Goal: Task Accomplishment & Management: Manage account settings

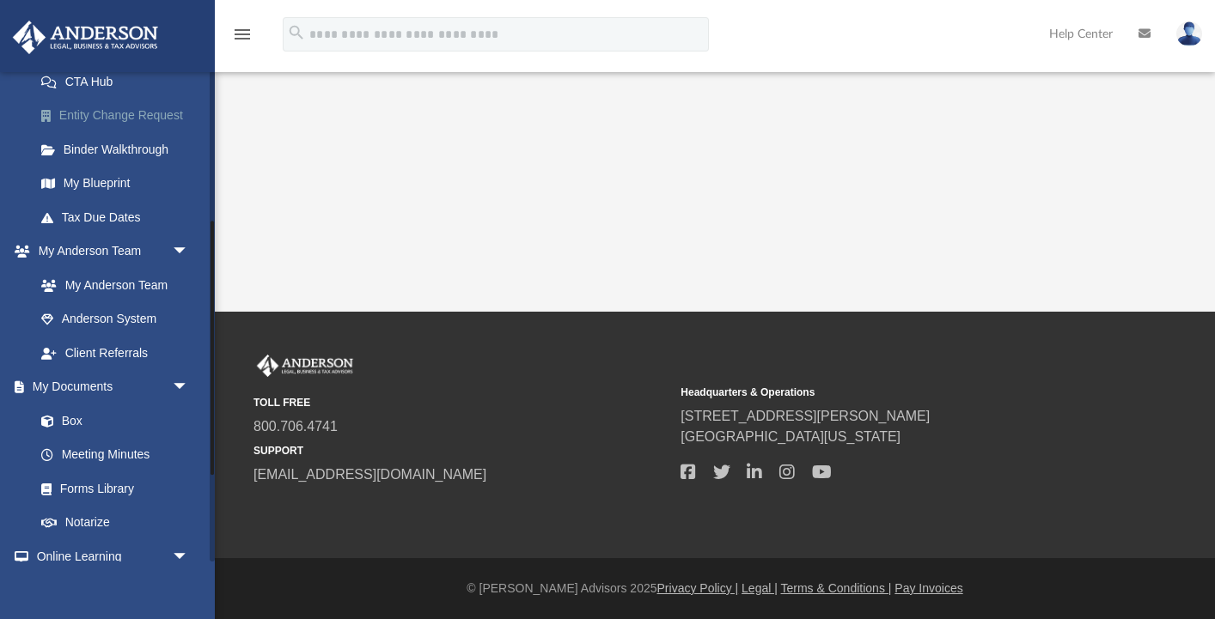
scroll to position [326, 0]
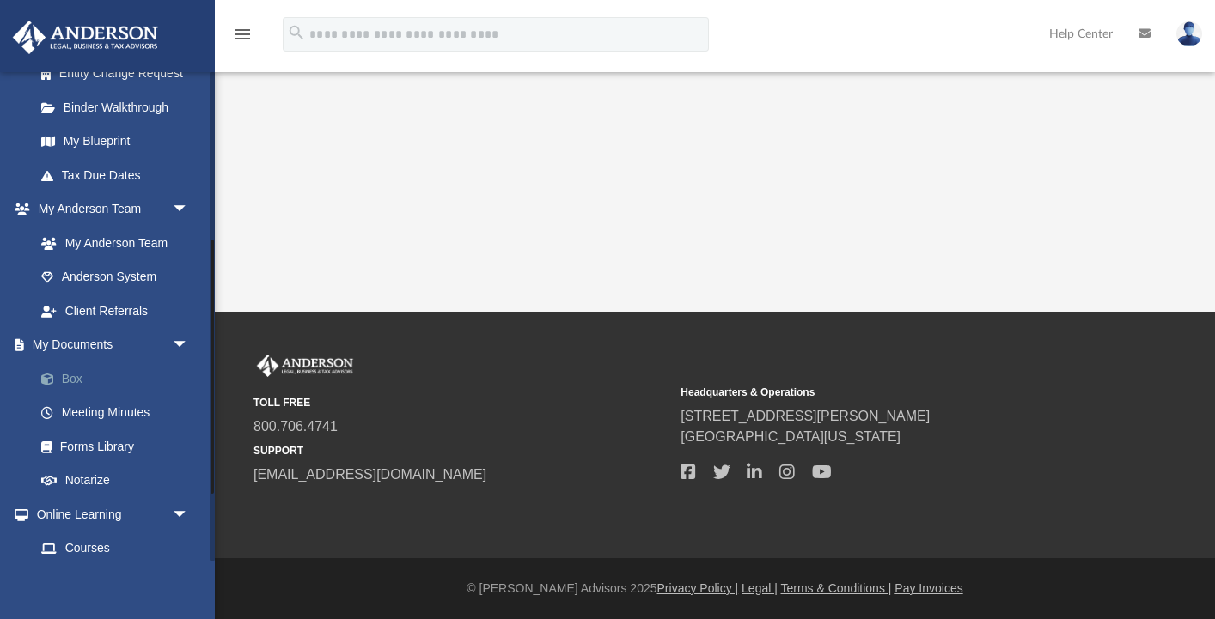
click at [70, 376] on link "Box" at bounding box center [119, 379] width 191 height 34
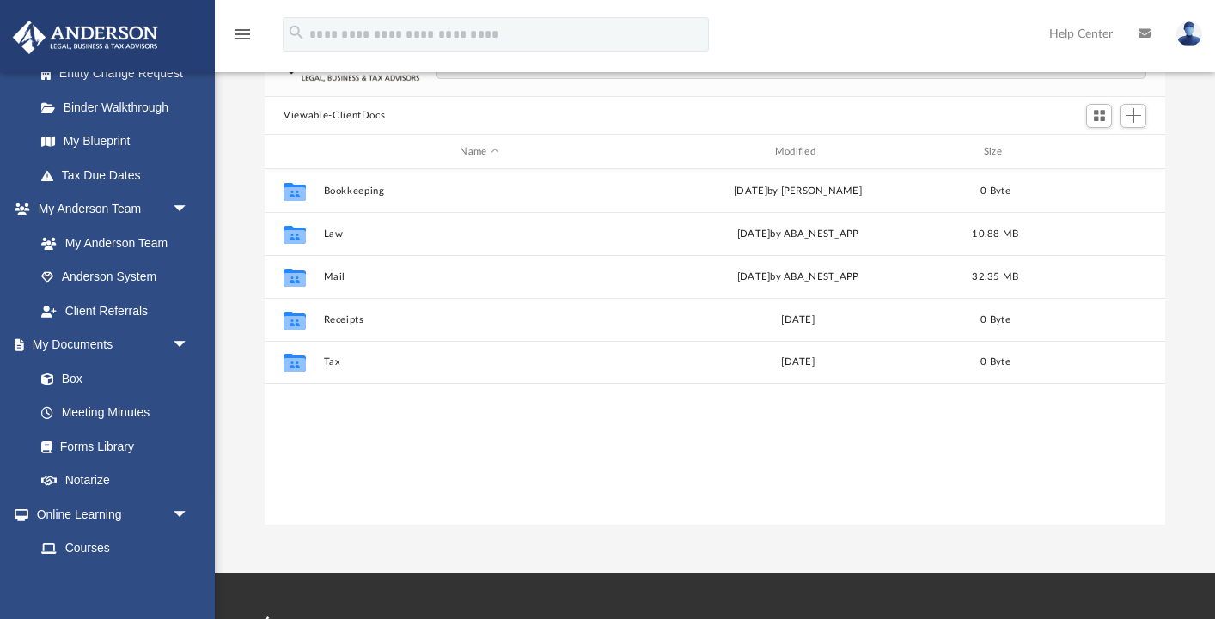
scroll to position [128, 0]
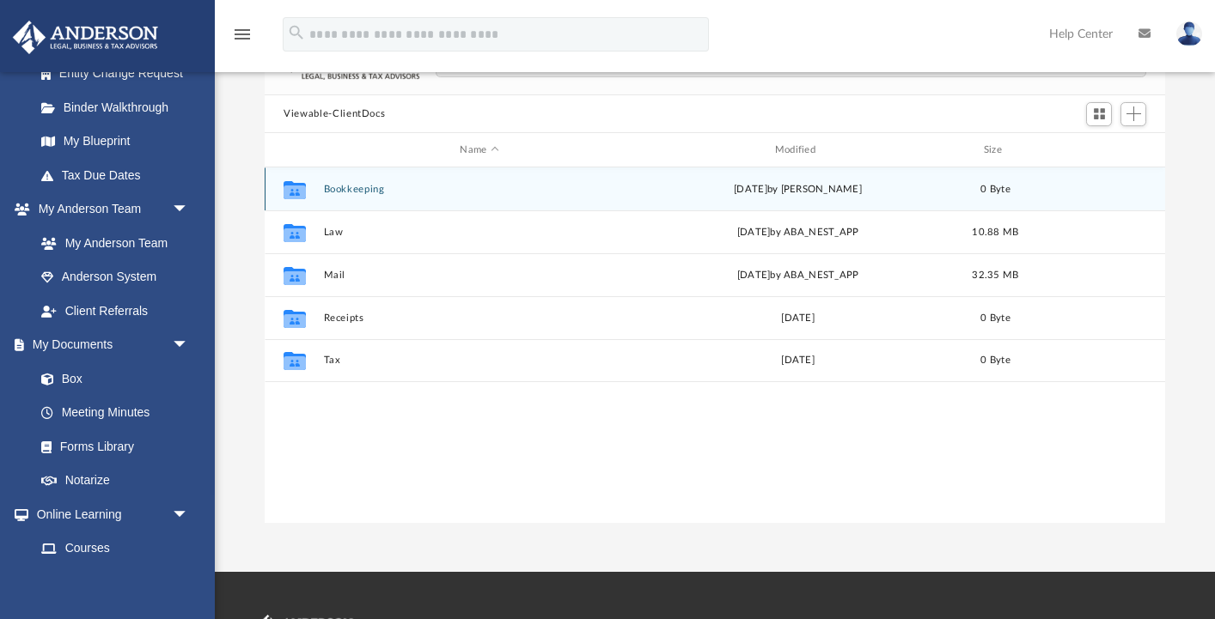
click at [375, 189] on button "Bookkeeping" at bounding box center [479, 189] width 311 height 11
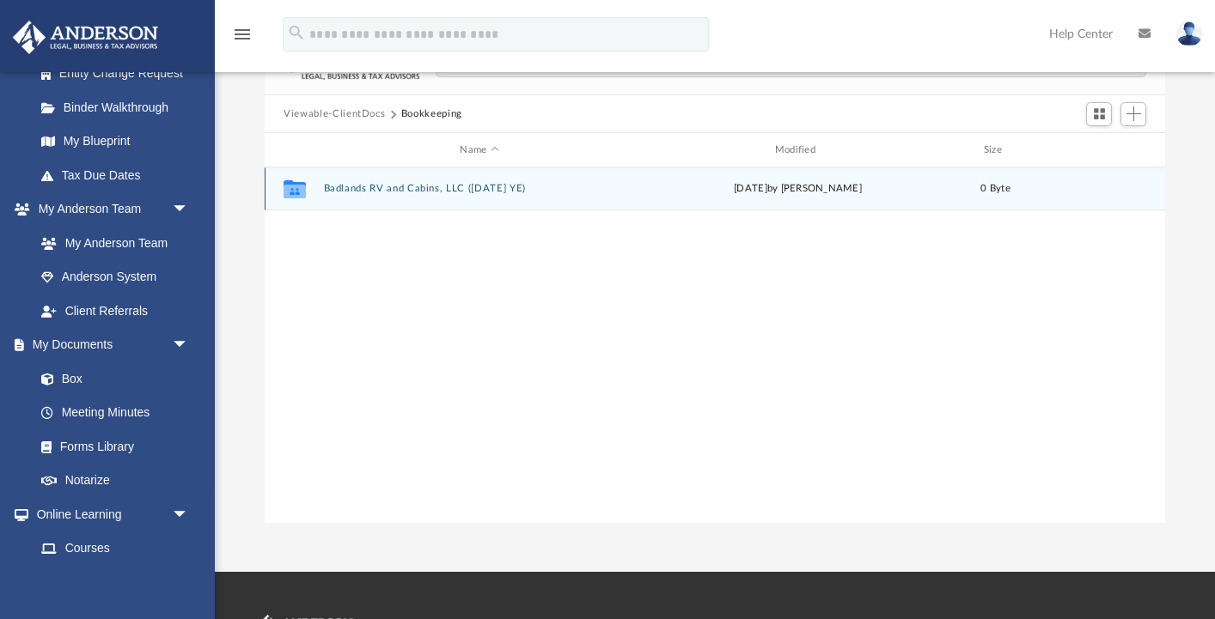
click at [412, 190] on button "Badlands RV and Cabins, LLC ([DATE] YE)" at bounding box center [479, 188] width 311 height 11
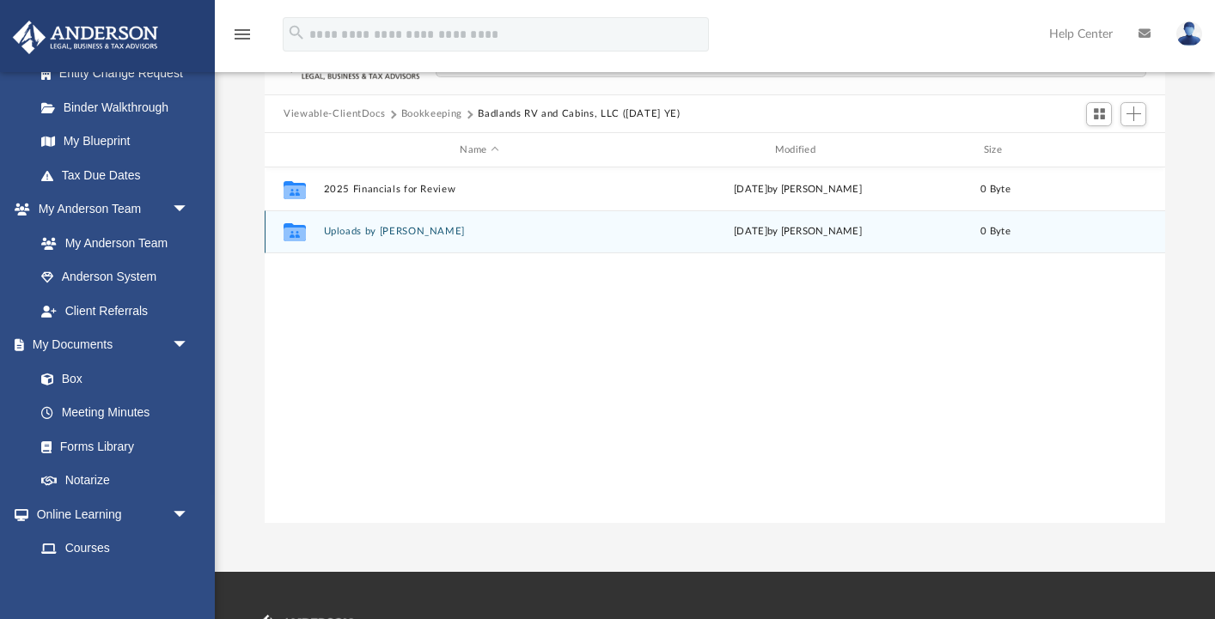
click at [375, 235] on button "Uploads by [PERSON_NAME]" at bounding box center [479, 231] width 311 height 11
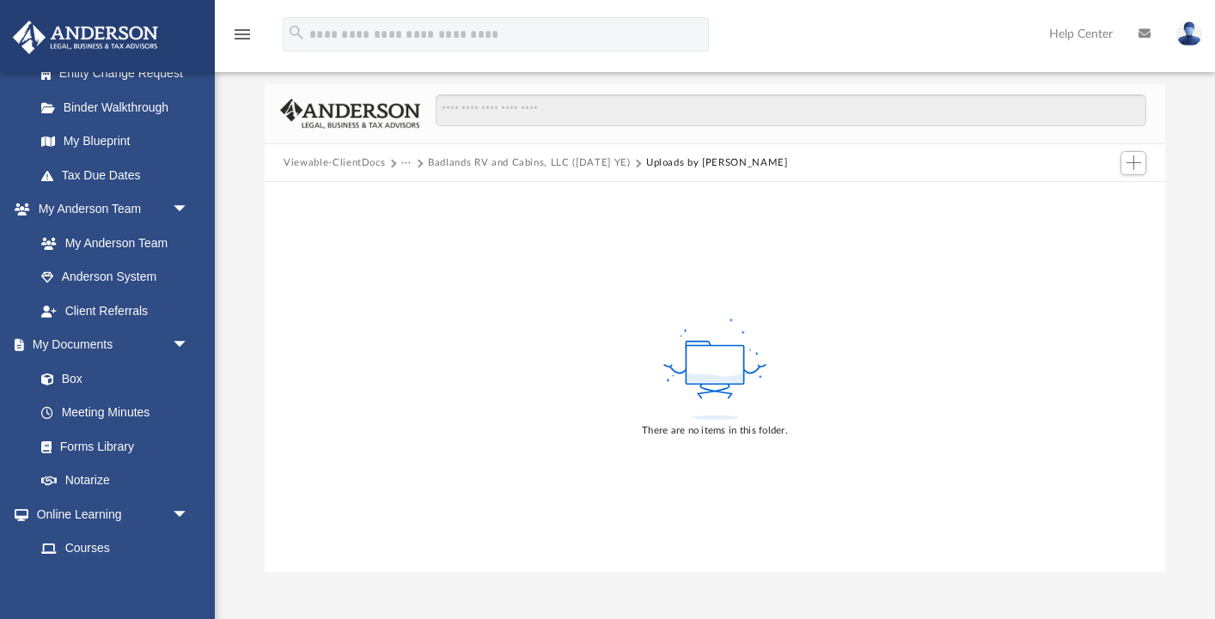
scroll to position [76, 0]
click at [710, 366] on rect at bounding box center [715, 369] width 58 height 39
click at [1132, 168] on span "Add" at bounding box center [1133, 166] width 15 height 15
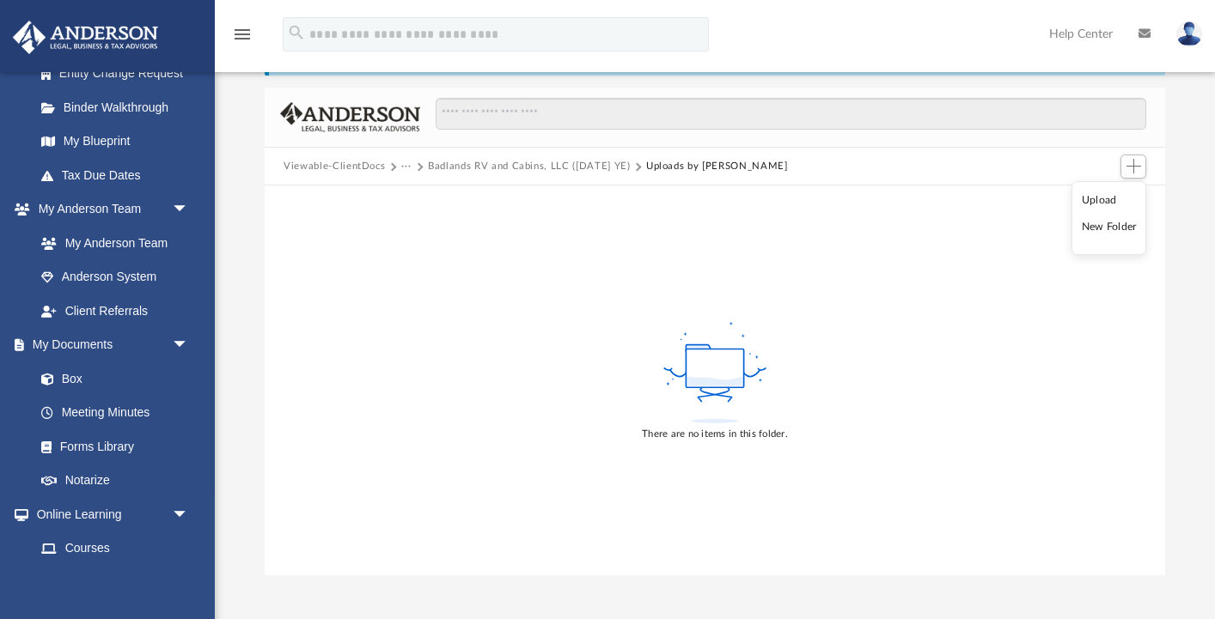
click at [1096, 228] on li "New Folder" at bounding box center [1109, 227] width 55 height 18
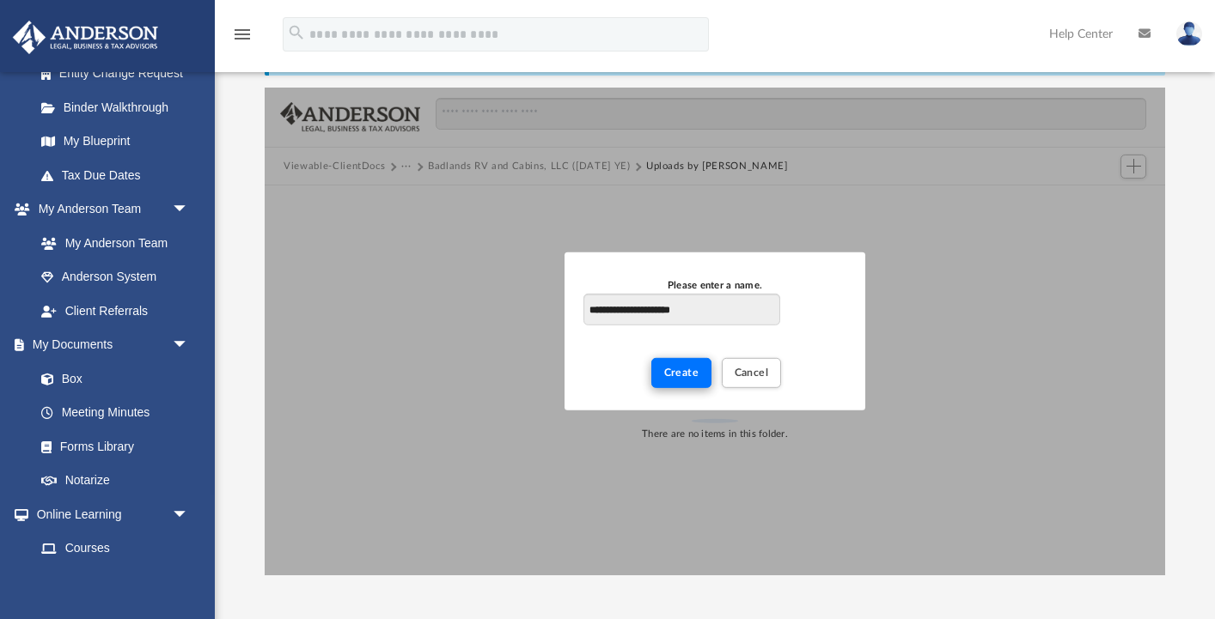
type input "**********"
click at [674, 375] on span "Create" at bounding box center [681, 373] width 35 height 10
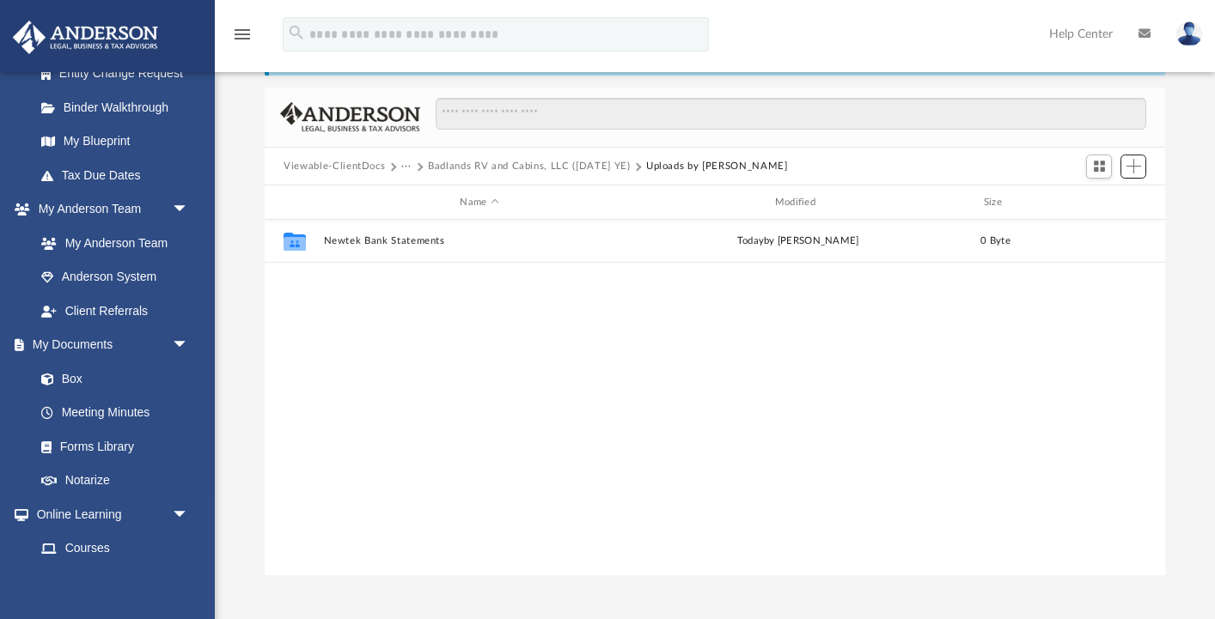
scroll to position [391, 899]
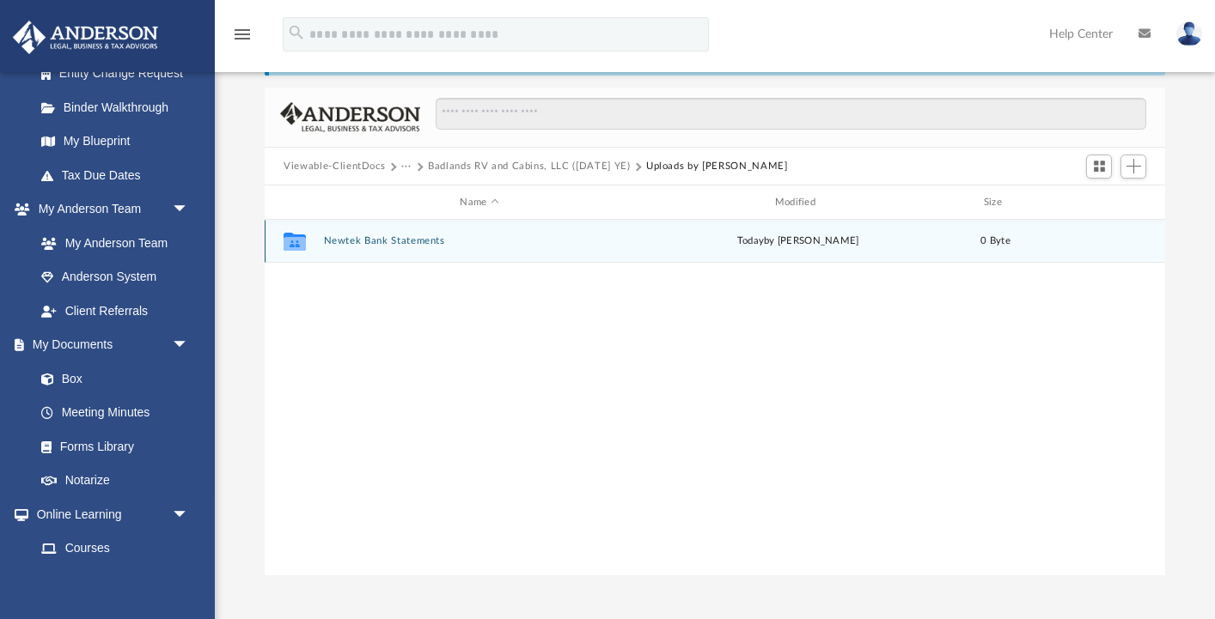
click at [399, 238] on button "Newtek Bank Statements" at bounding box center [479, 240] width 311 height 11
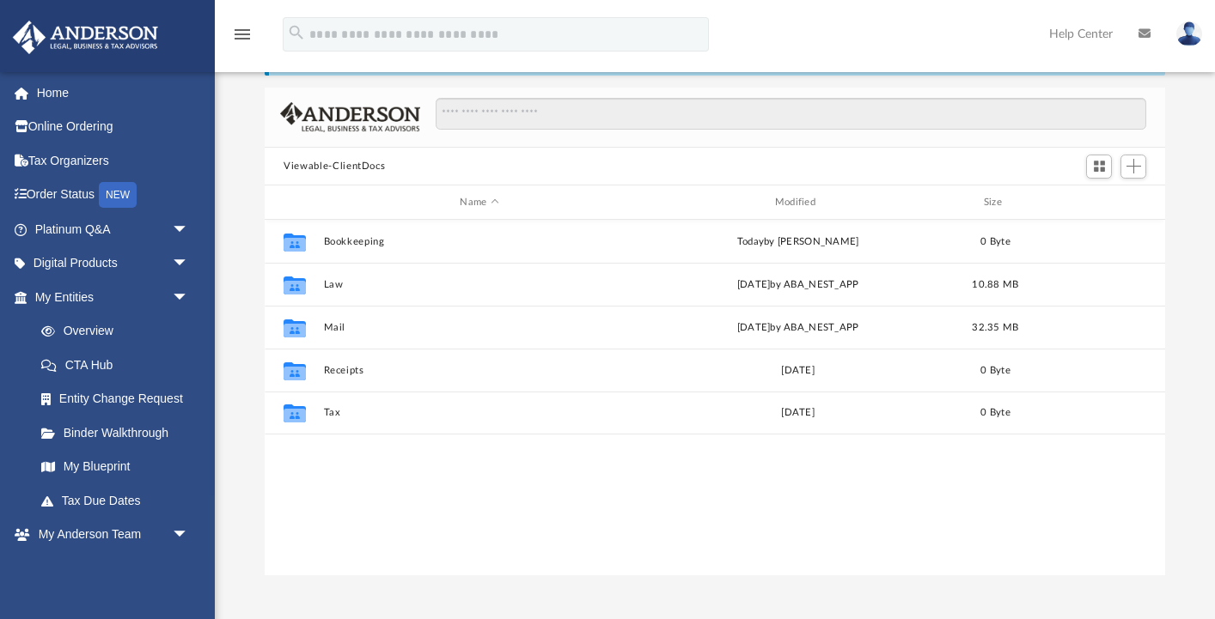
scroll to position [391, 899]
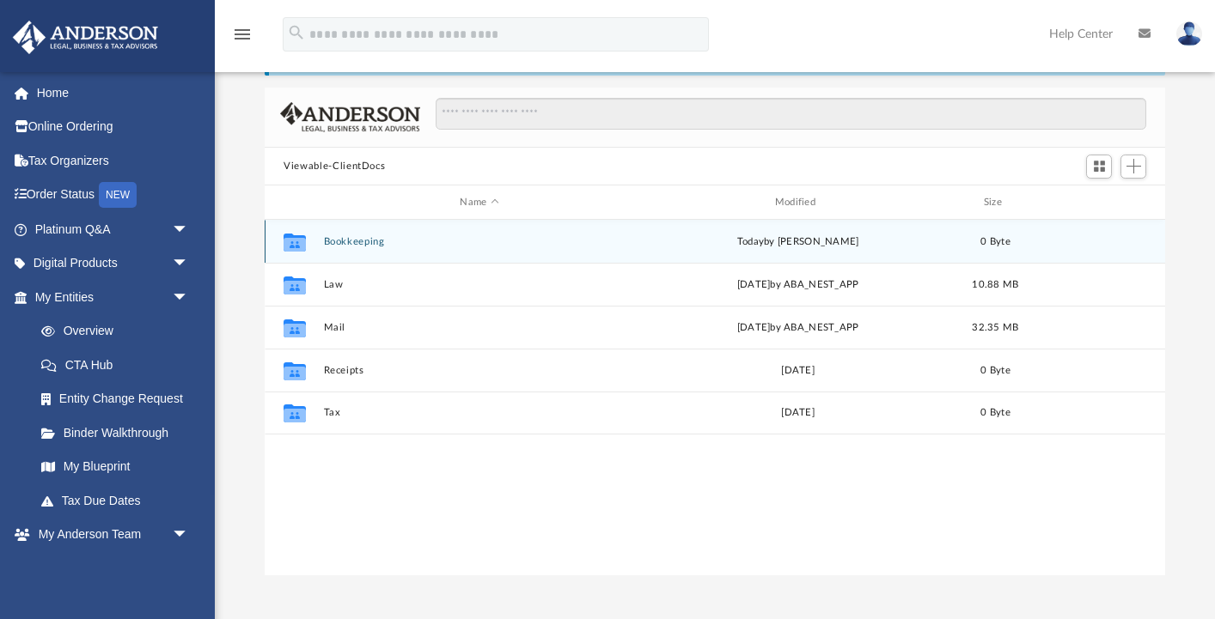
click at [515, 242] on button "Bookkeeping" at bounding box center [479, 241] width 311 height 11
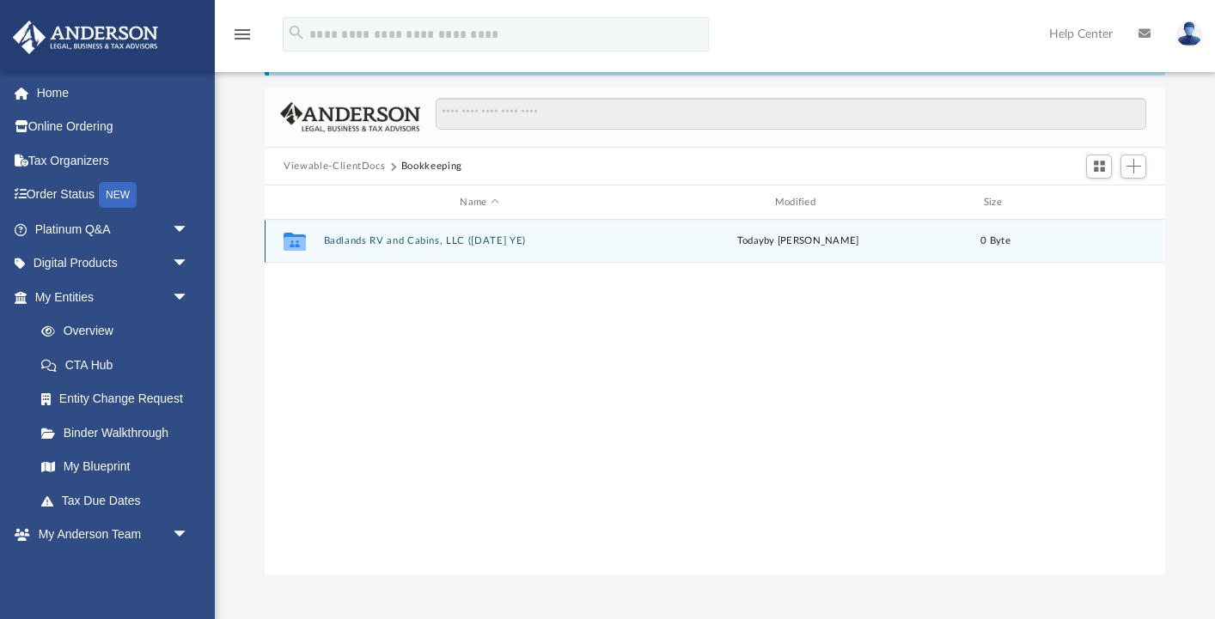
click at [515, 242] on button "Badlands RV and Cabins, LLC ([DATE] YE)" at bounding box center [479, 240] width 311 height 11
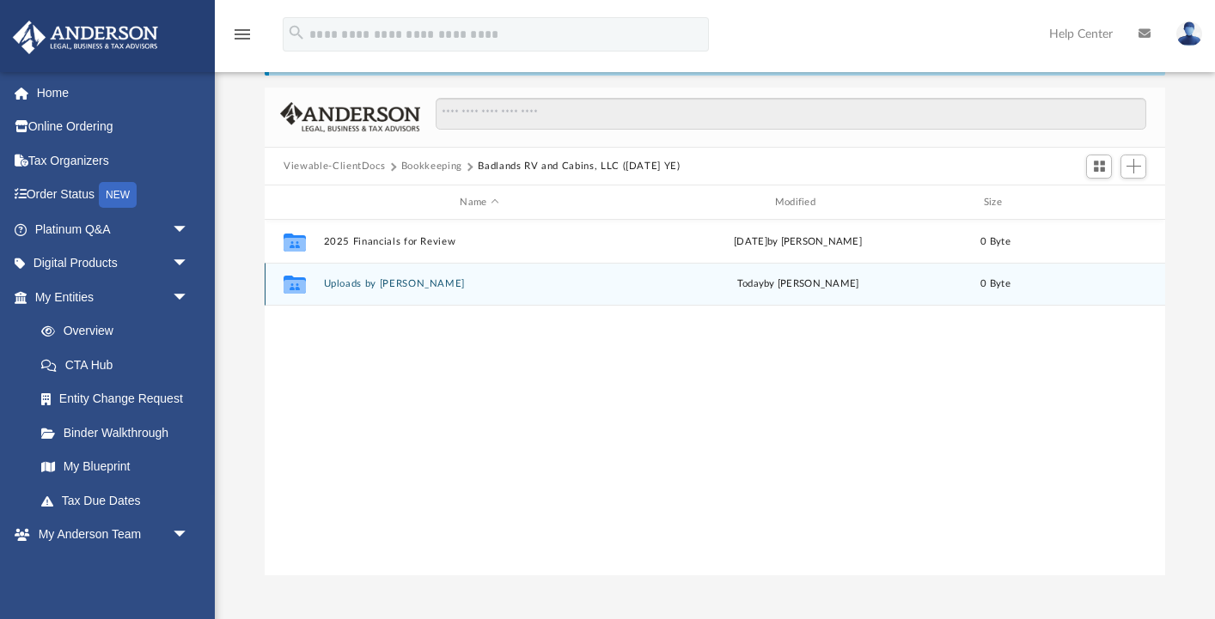
click at [412, 283] on button "Uploads by [PERSON_NAME]" at bounding box center [479, 283] width 311 height 11
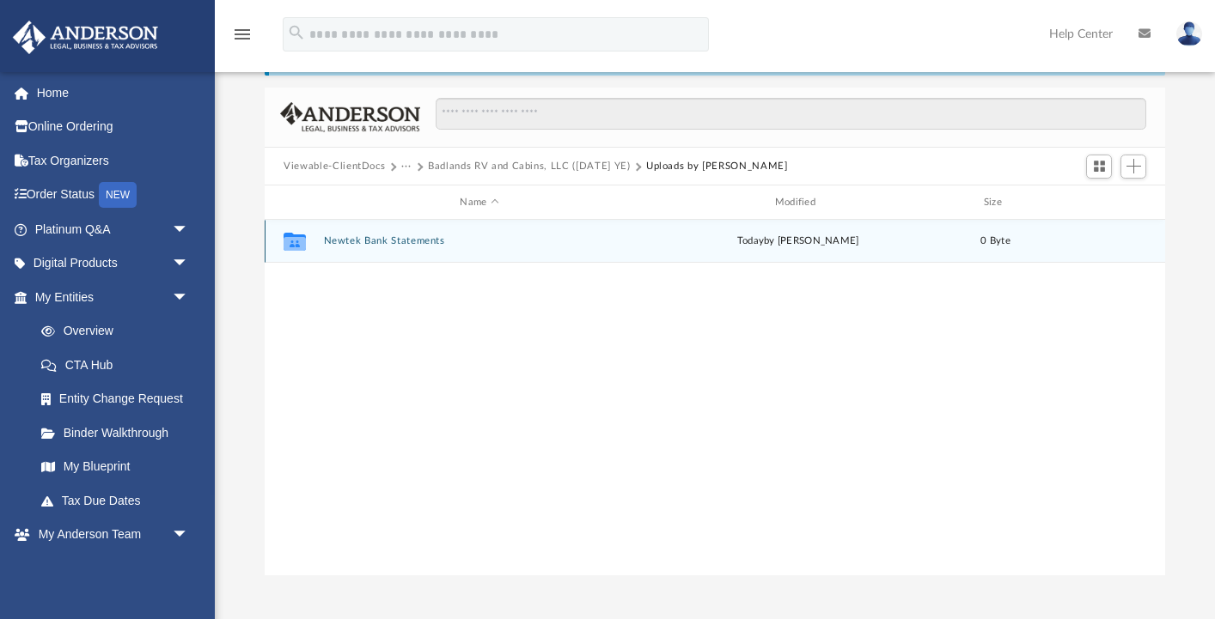
click at [415, 241] on button "Newtek Bank Statements" at bounding box center [479, 240] width 311 height 11
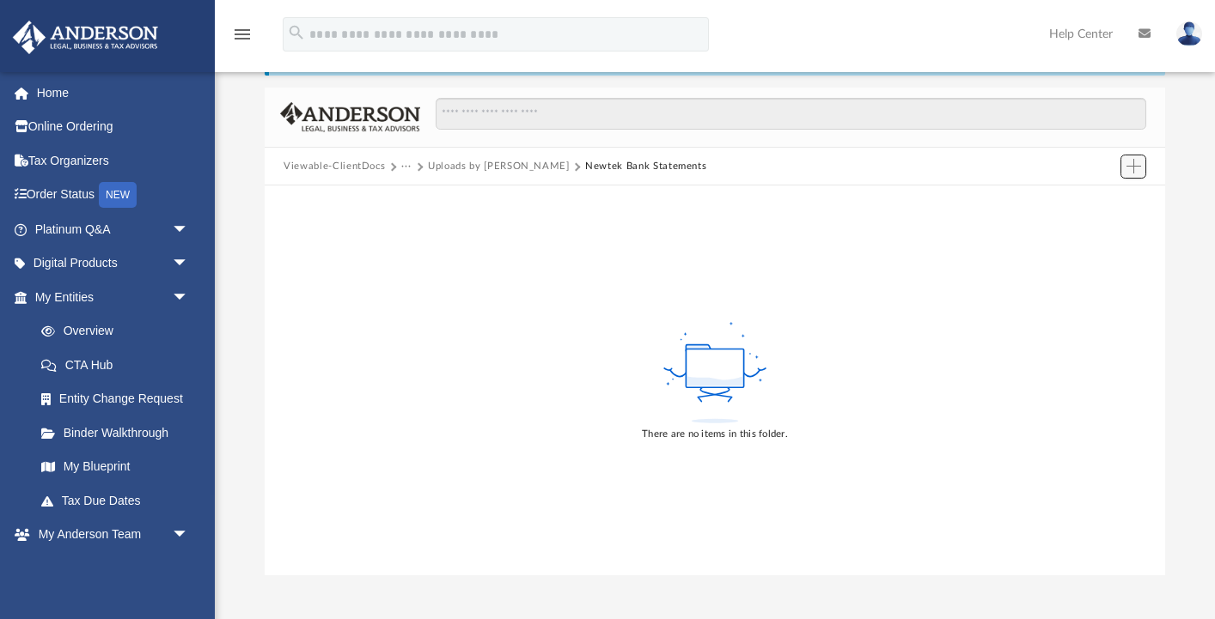
click at [1133, 169] on span "Add" at bounding box center [1133, 166] width 15 height 15
click at [1100, 205] on li "Upload" at bounding box center [1109, 201] width 55 height 18
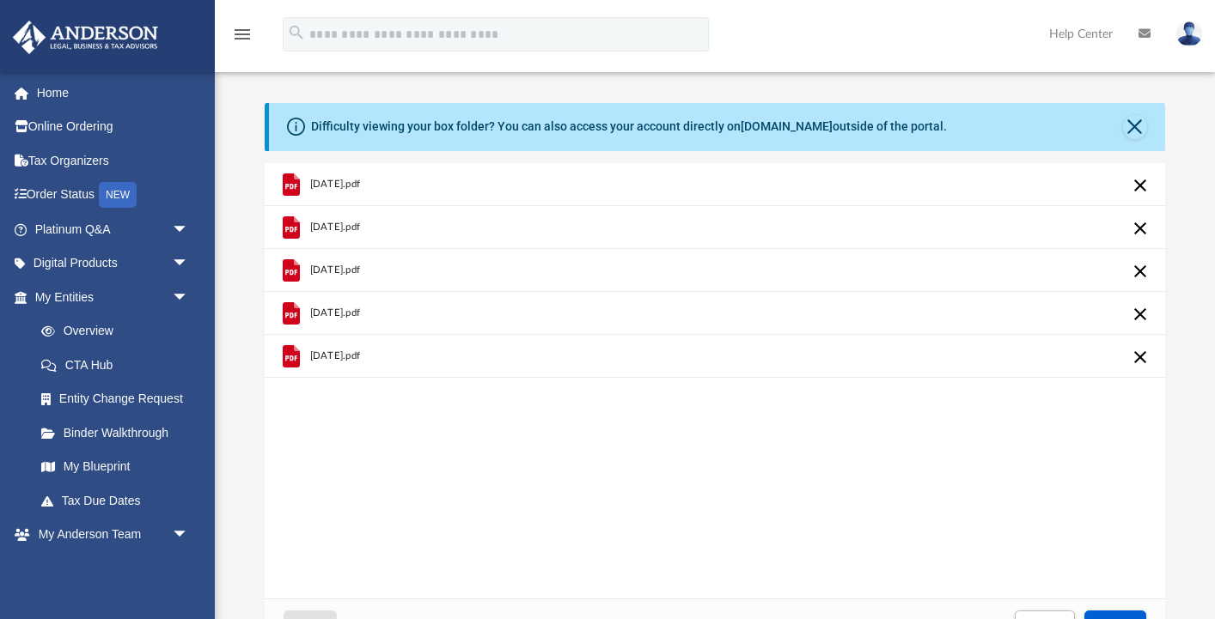
scroll to position [0, 0]
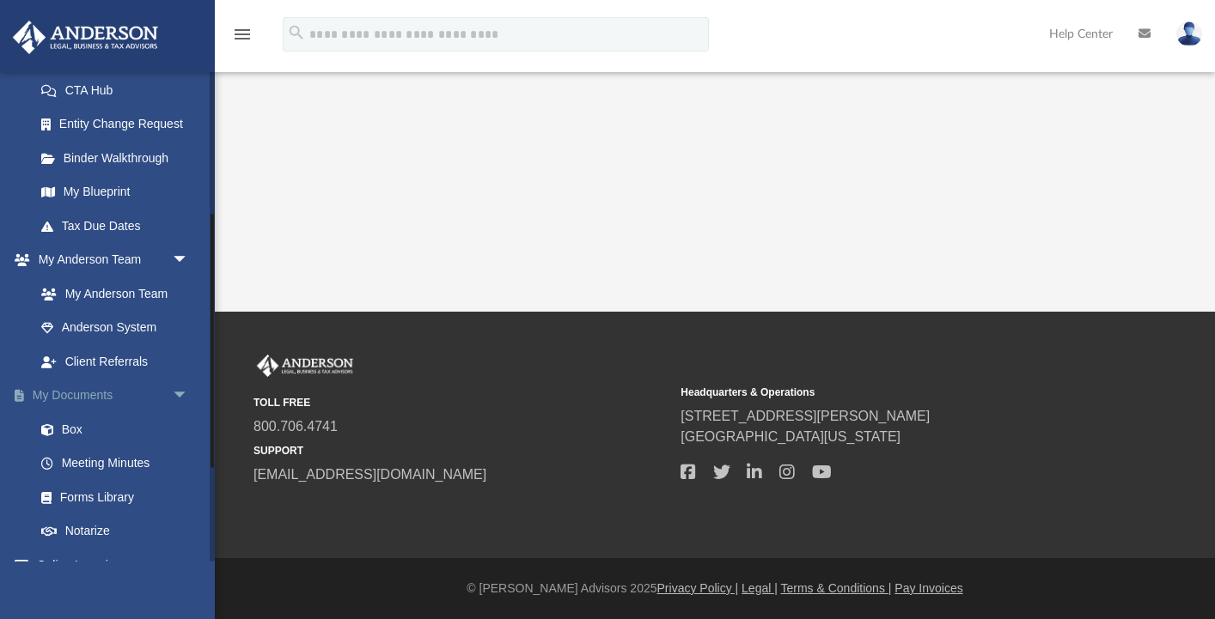
scroll to position [276, 0]
click at [75, 421] on link "Box" at bounding box center [119, 429] width 191 height 34
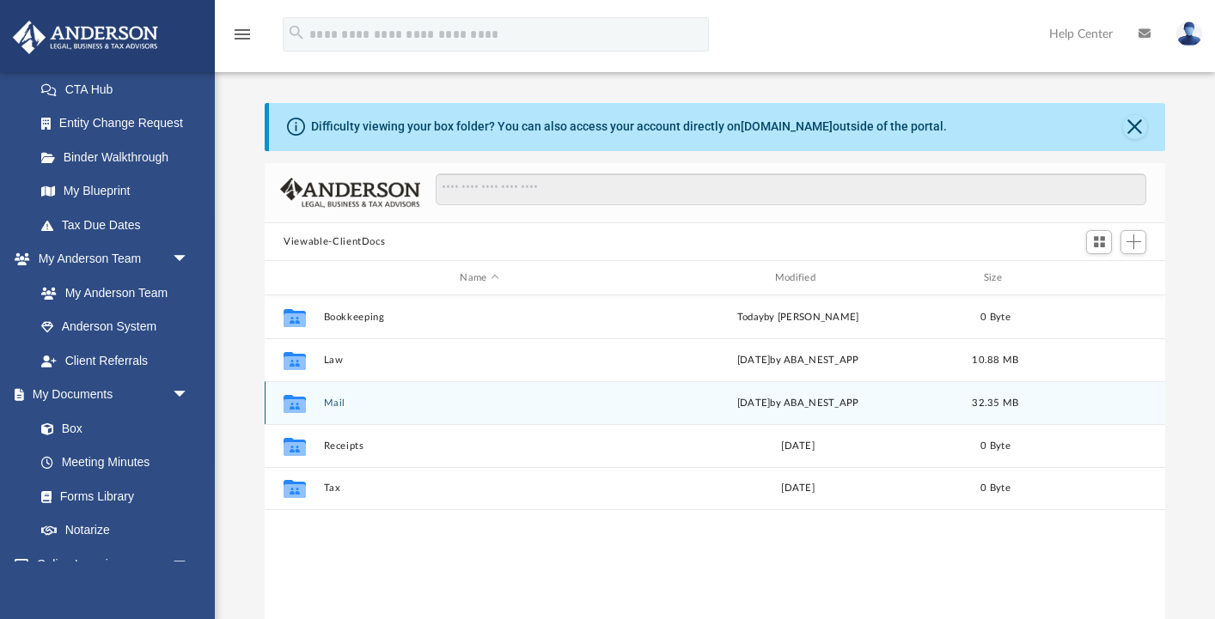
scroll to position [391, 899]
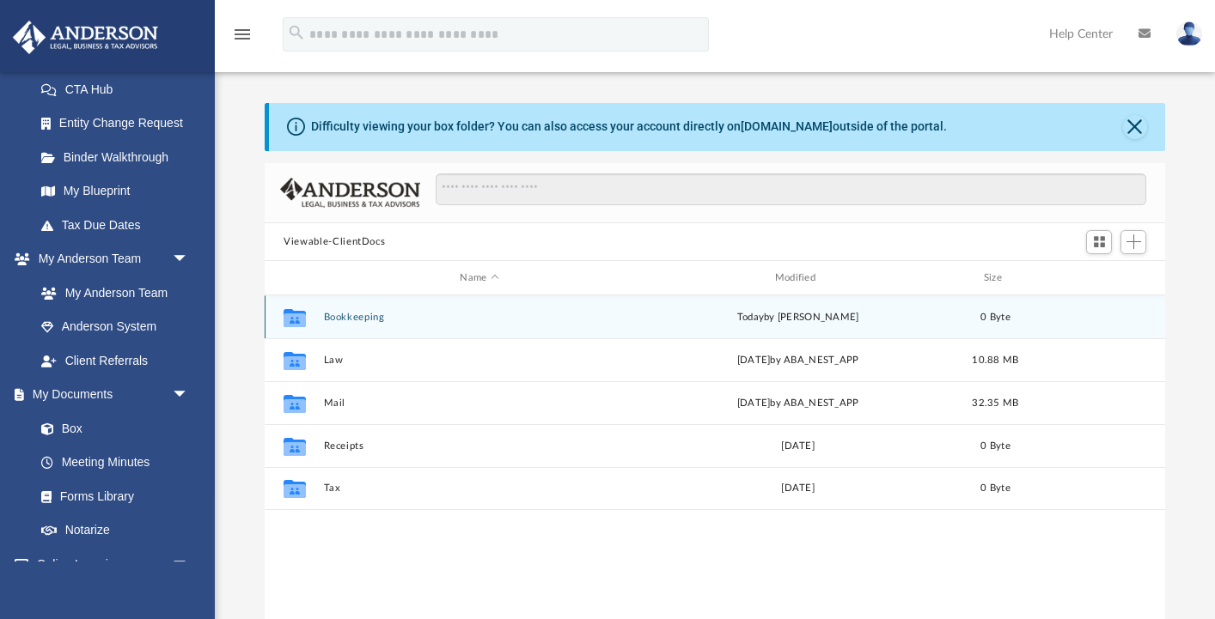
click at [549, 325] on div "Collaborated Folder Bookkeeping today by Thomas OGrady 0 Byte" at bounding box center [715, 317] width 900 height 43
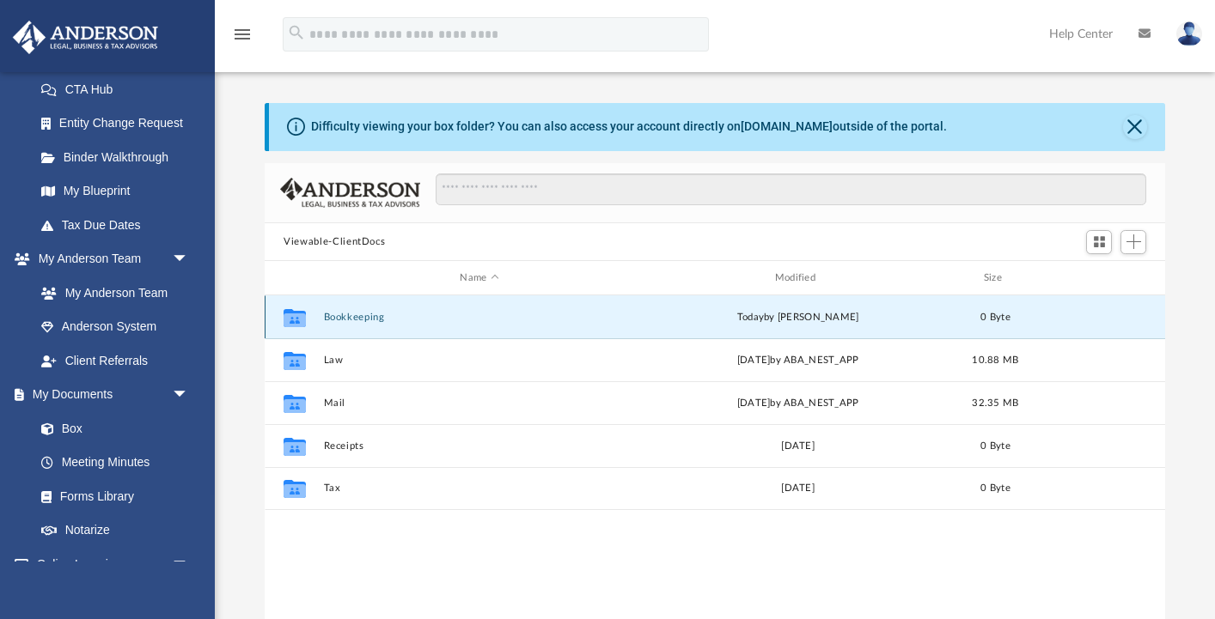
click at [352, 317] on button "Bookkeeping" at bounding box center [479, 317] width 311 height 11
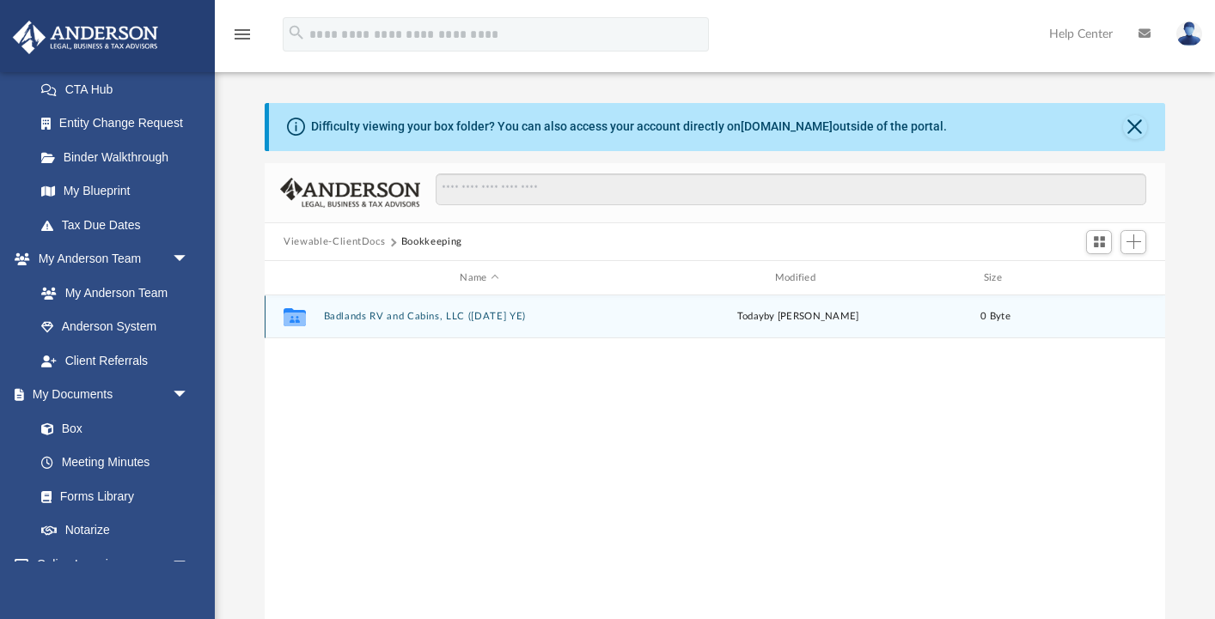
click at [489, 317] on button "Badlands RV and Cabins, LLC ([DATE] YE)" at bounding box center [479, 316] width 311 height 11
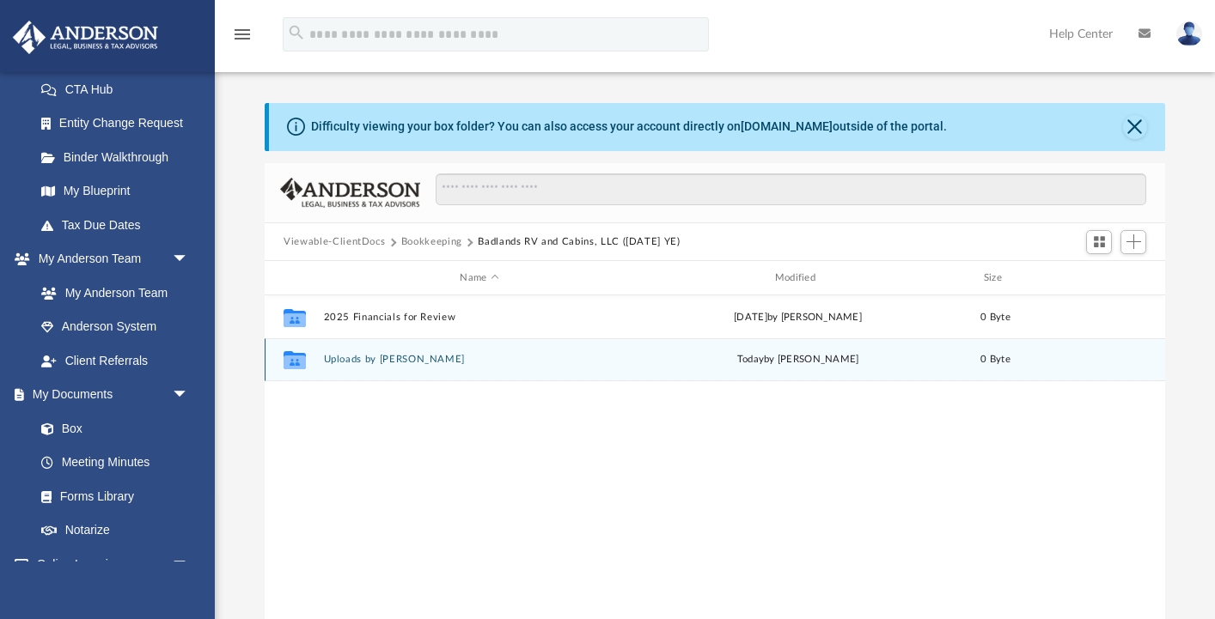
click at [403, 359] on button "Uploads by [PERSON_NAME]" at bounding box center [479, 359] width 311 height 11
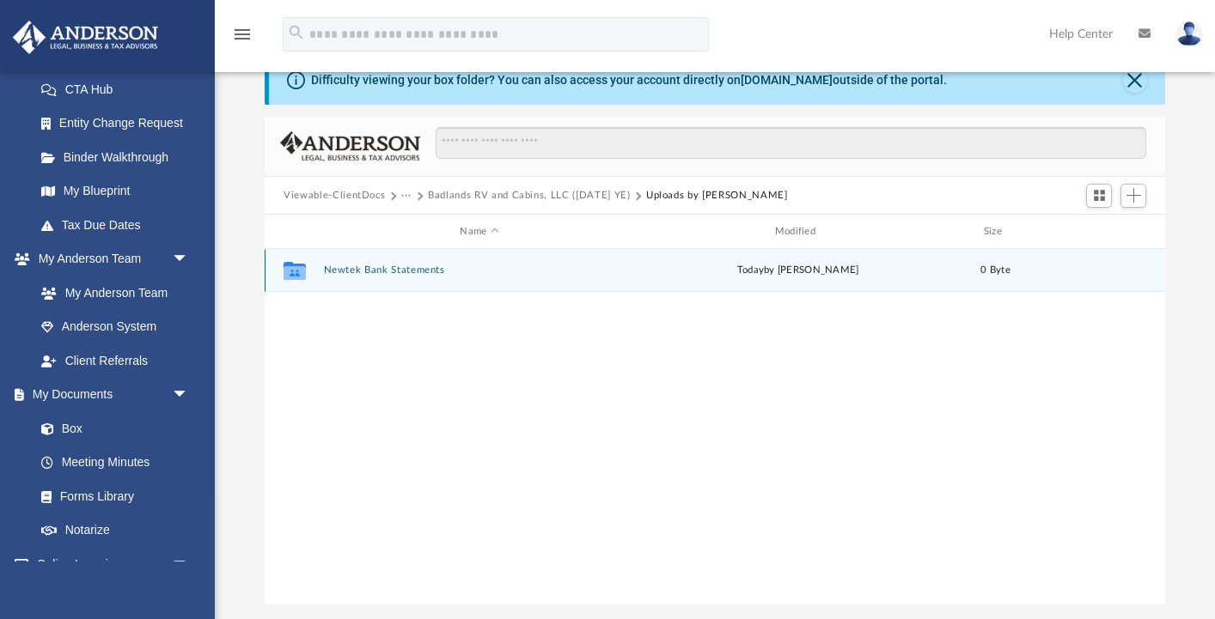
scroll to position [66, 0]
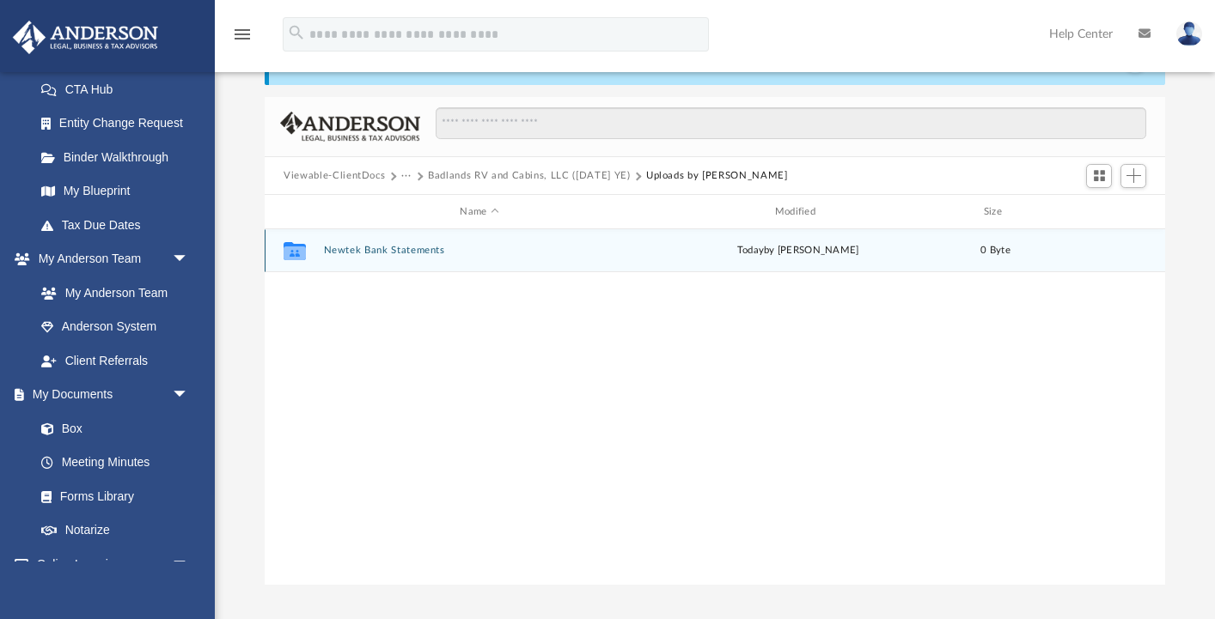
click at [417, 252] on button "Newtek Bank Statements" at bounding box center [479, 250] width 311 height 11
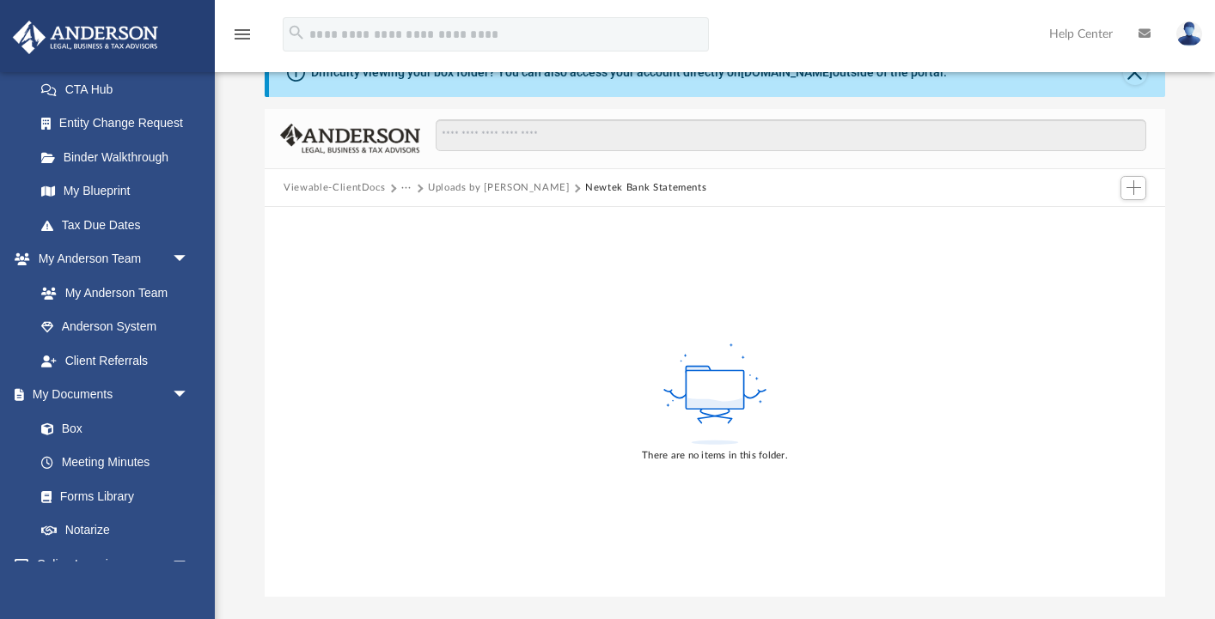
scroll to position [64, 0]
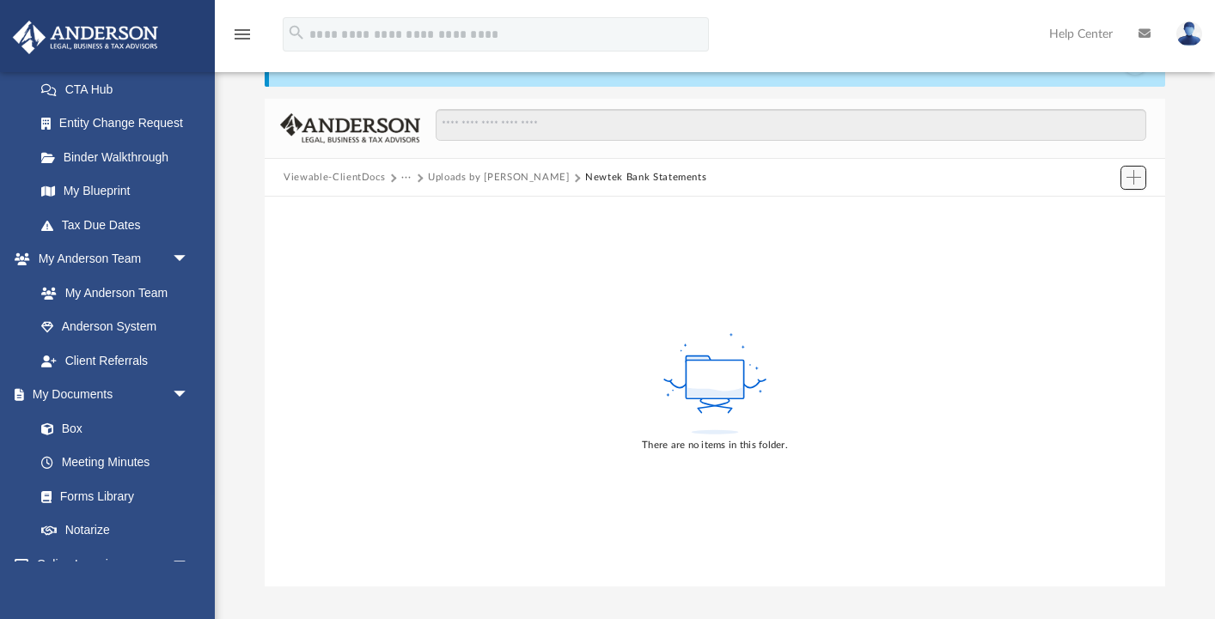
click at [1132, 183] on span "Add" at bounding box center [1133, 177] width 15 height 15
click at [1094, 211] on li "Upload" at bounding box center [1109, 212] width 55 height 18
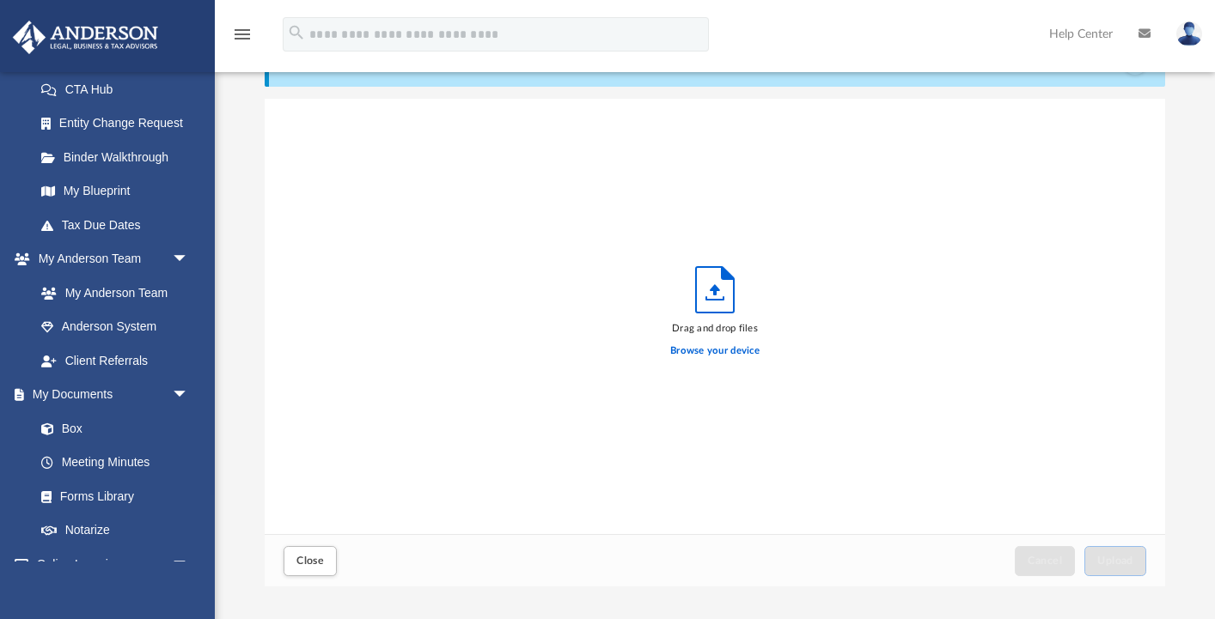
scroll to position [1, 1]
click at [706, 352] on label "Browse your device" at bounding box center [714, 351] width 89 height 15
click at [0, 0] on input "Browse your device" at bounding box center [0, 0] width 0 height 0
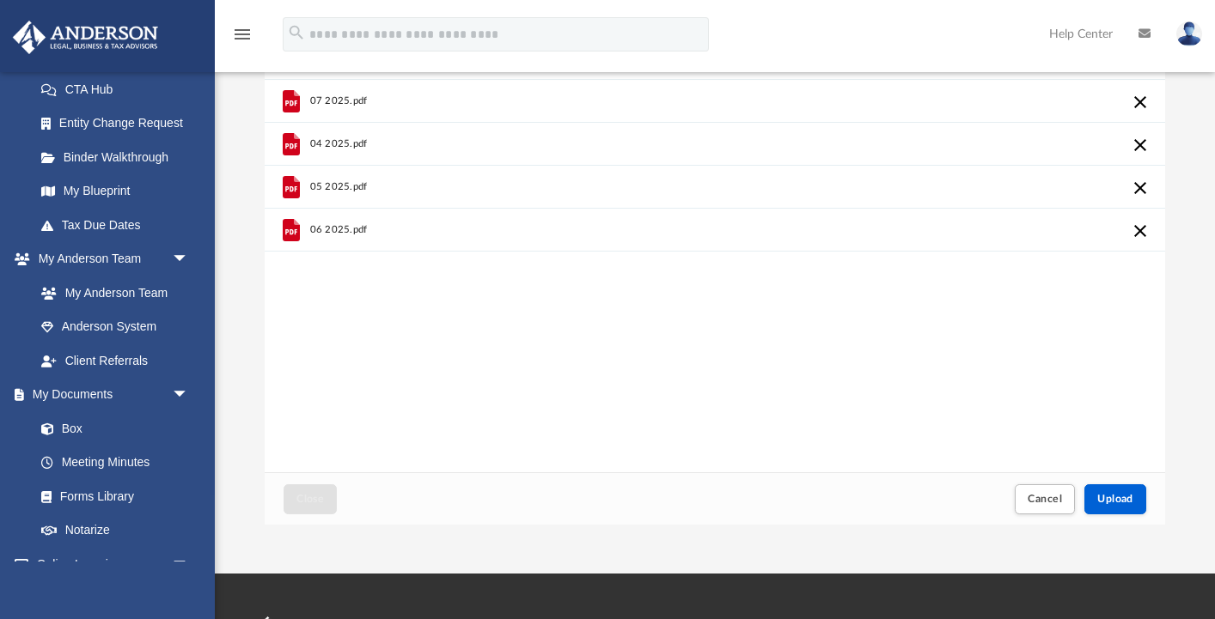
scroll to position [125, 0]
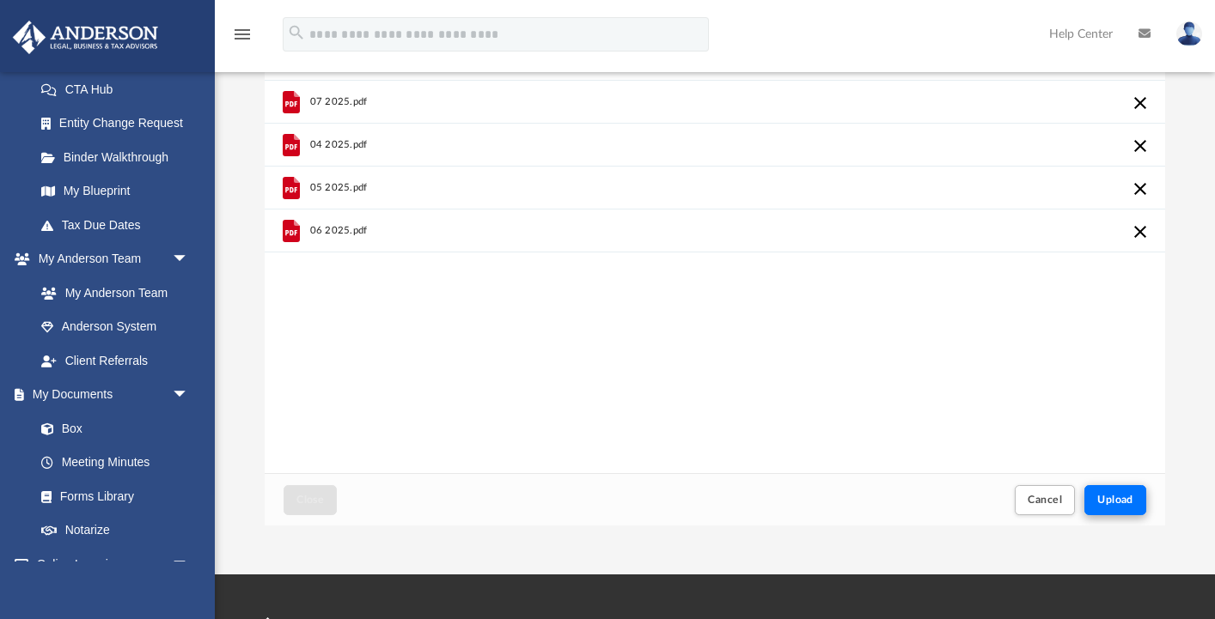
click at [1111, 502] on span "Upload" at bounding box center [1115, 500] width 36 height 10
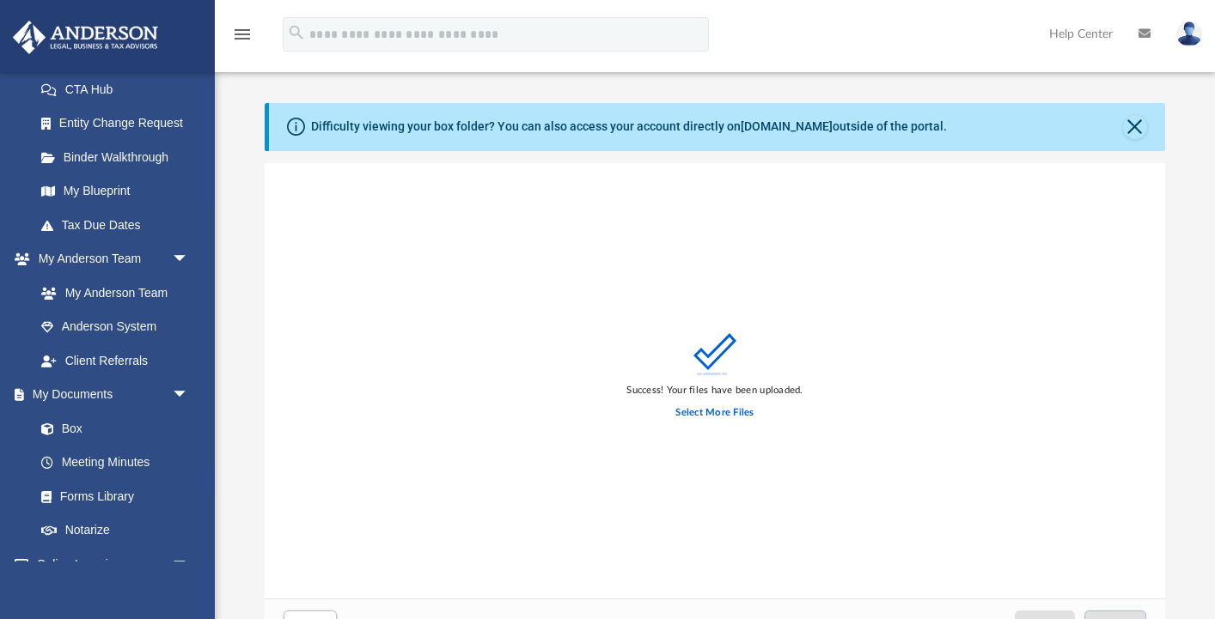
scroll to position [0, 0]
click at [1131, 126] on button "Close" at bounding box center [1135, 127] width 24 height 24
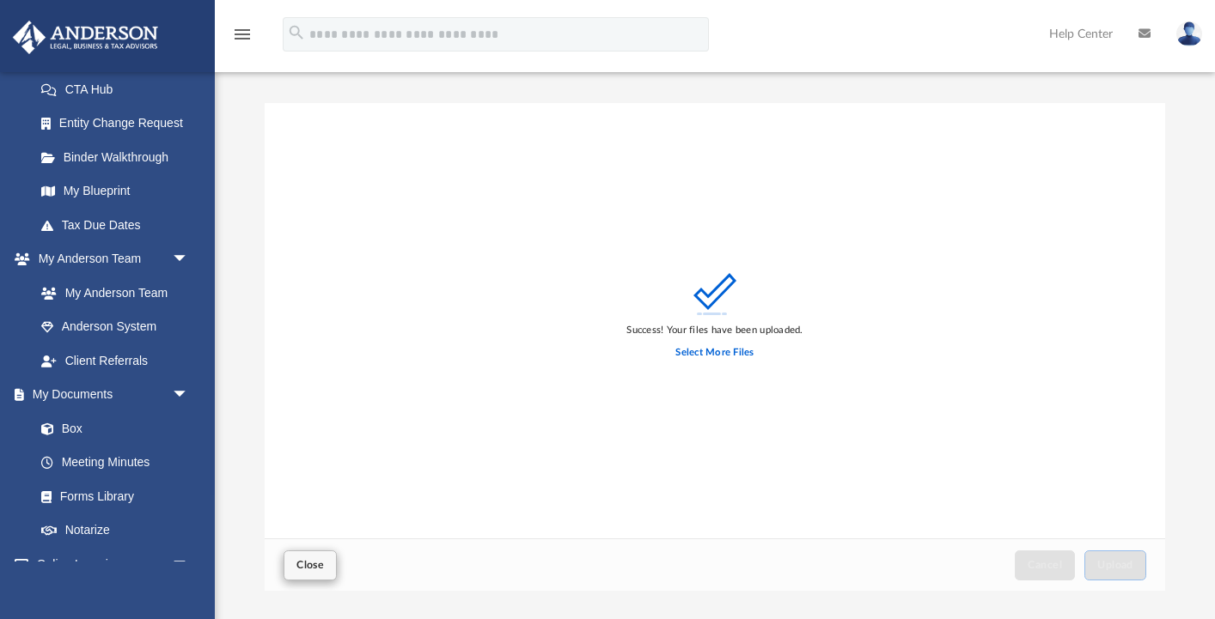
click at [308, 564] on span "Close" at bounding box center [309, 565] width 27 height 10
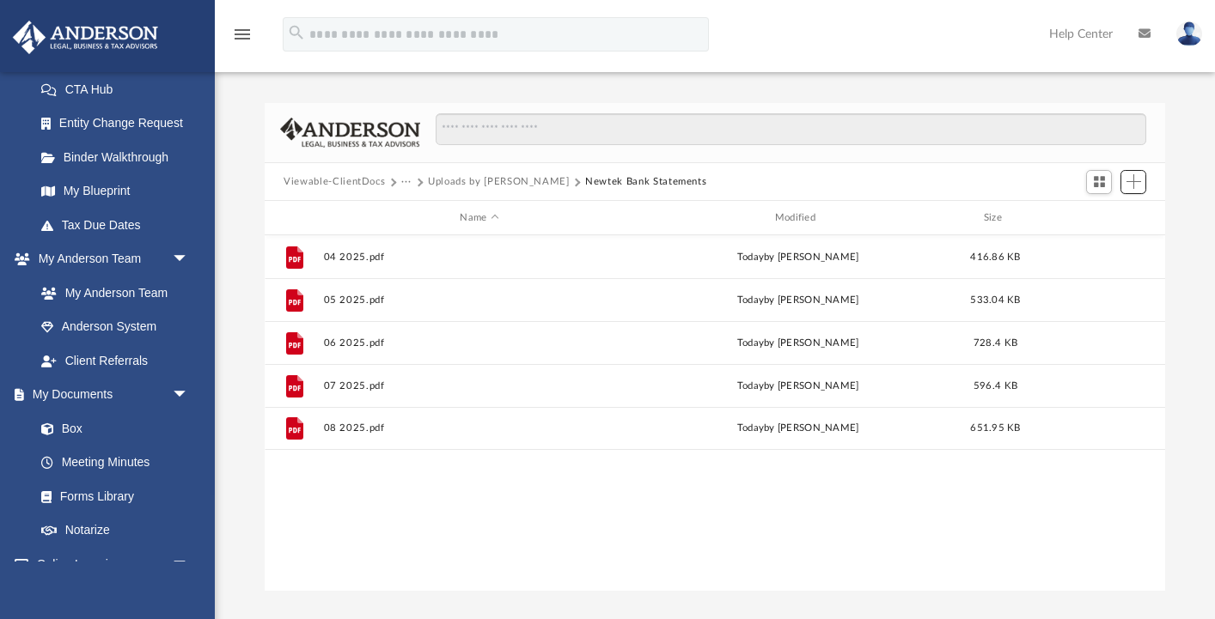
scroll to position [391, 899]
click at [507, 184] on button "Uploads by [PERSON_NAME]" at bounding box center [499, 181] width 142 height 15
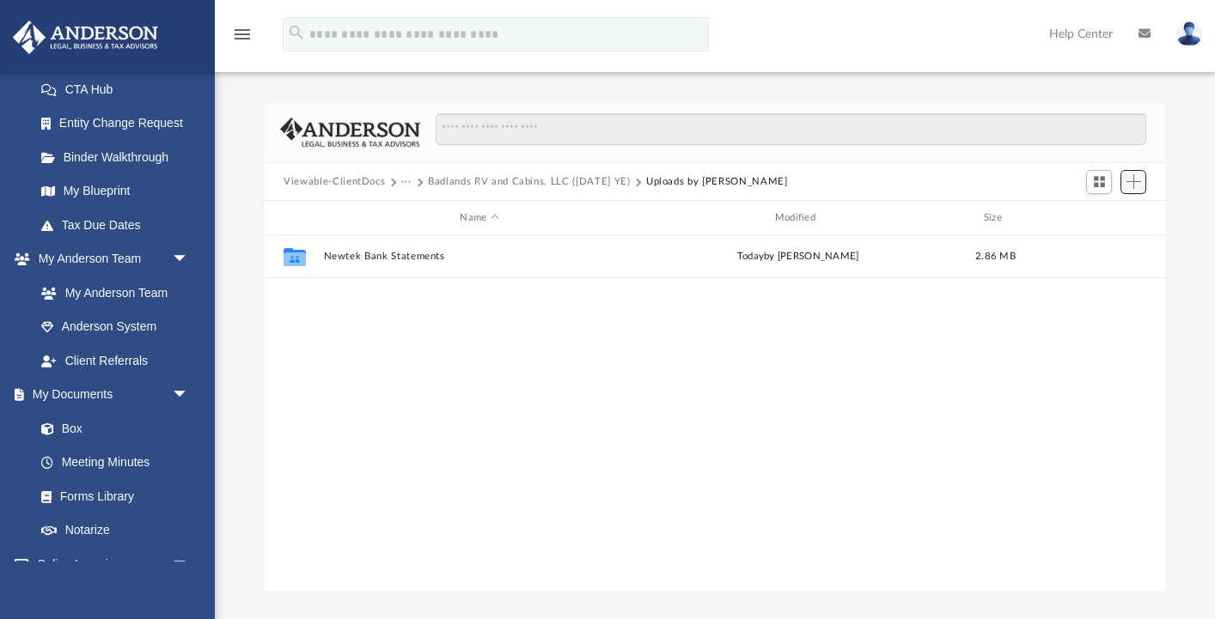
click at [1136, 184] on span "Add" at bounding box center [1133, 181] width 15 height 15
click at [1100, 216] on li "Upload" at bounding box center [1109, 216] width 55 height 18
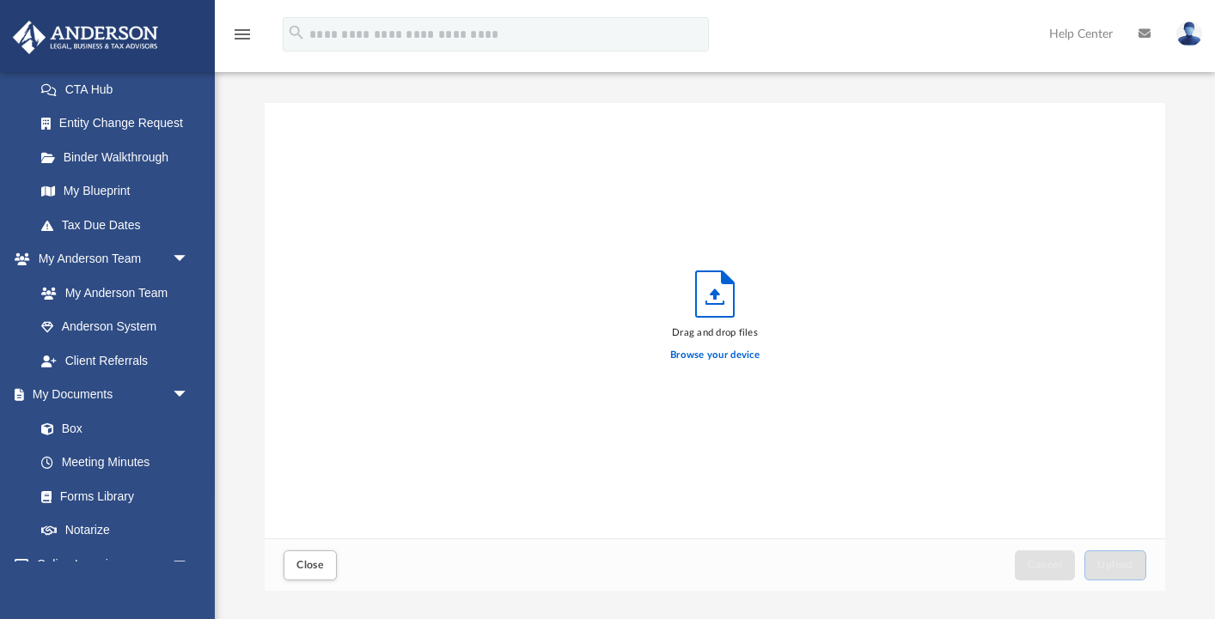
scroll to position [436, 899]
click at [720, 352] on label "Browse your device" at bounding box center [714, 355] width 89 height 15
click at [0, 0] on input "Browse your device" at bounding box center [0, 0] width 0 height 0
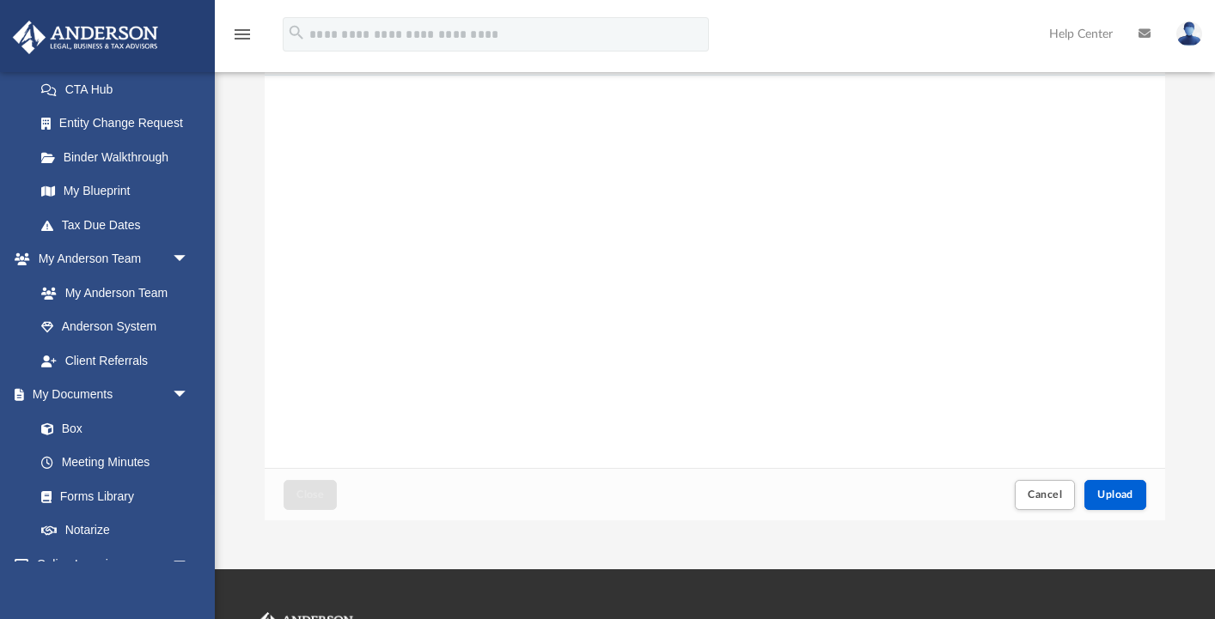
scroll to position [83, 0]
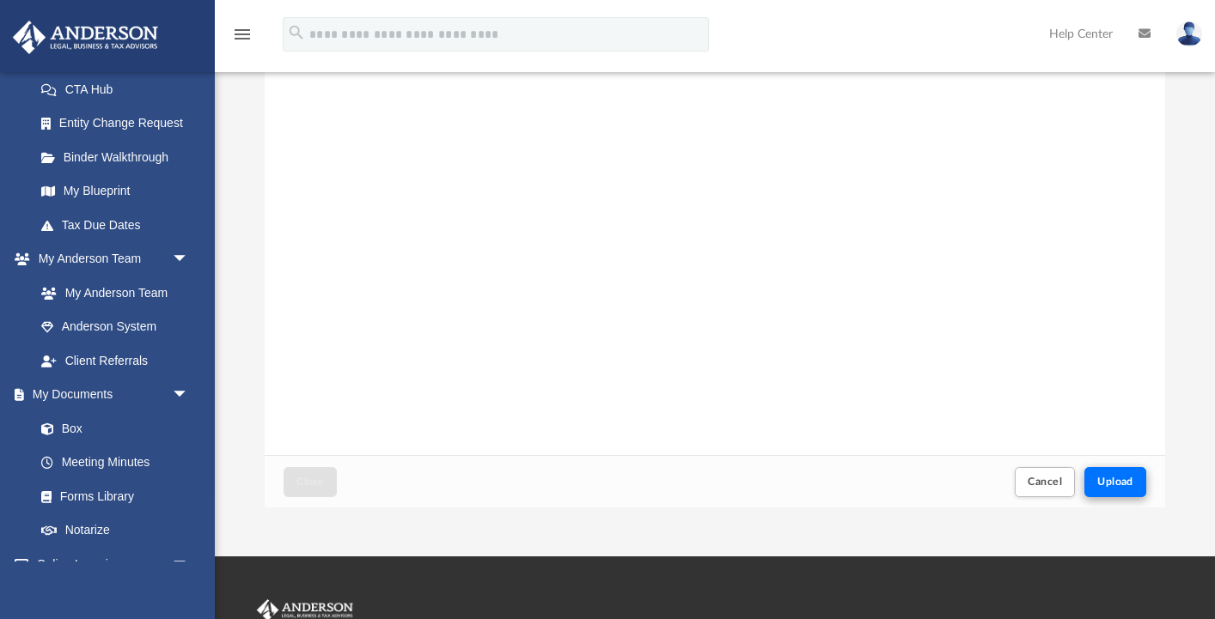
click at [1113, 481] on span "Upload" at bounding box center [1115, 482] width 36 height 10
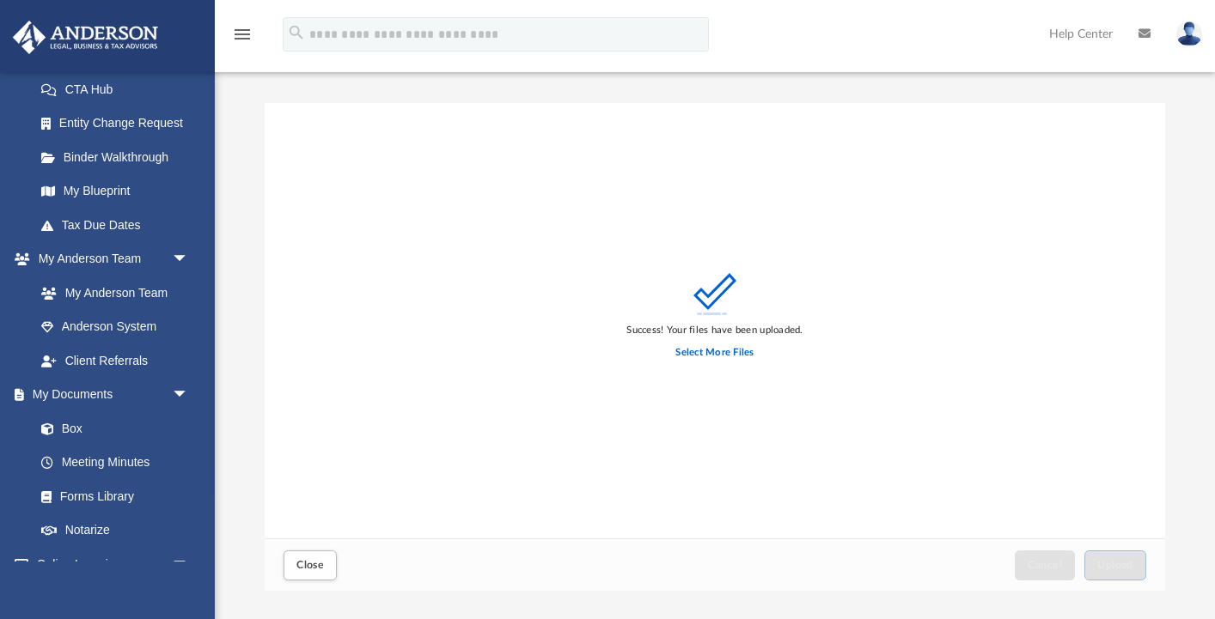
scroll to position [0, 0]
